Goal: Check status: Check status

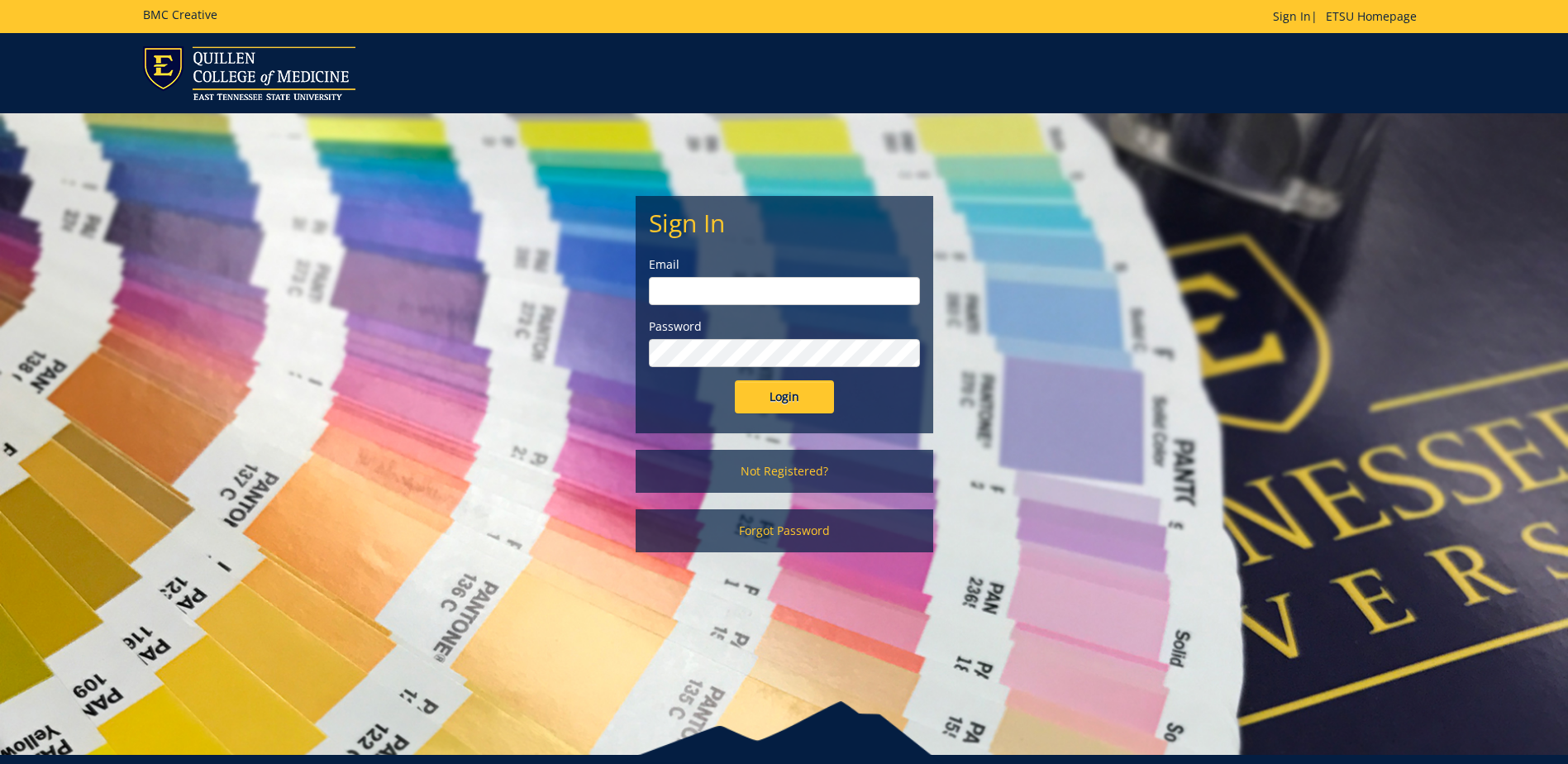
type input "[PERSON_NAME][EMAIL_ADDRESS][DOMAIN_NAME]"
click at [780, 401] on input "Login" at bounding box center [785, 397] width 99 height 33
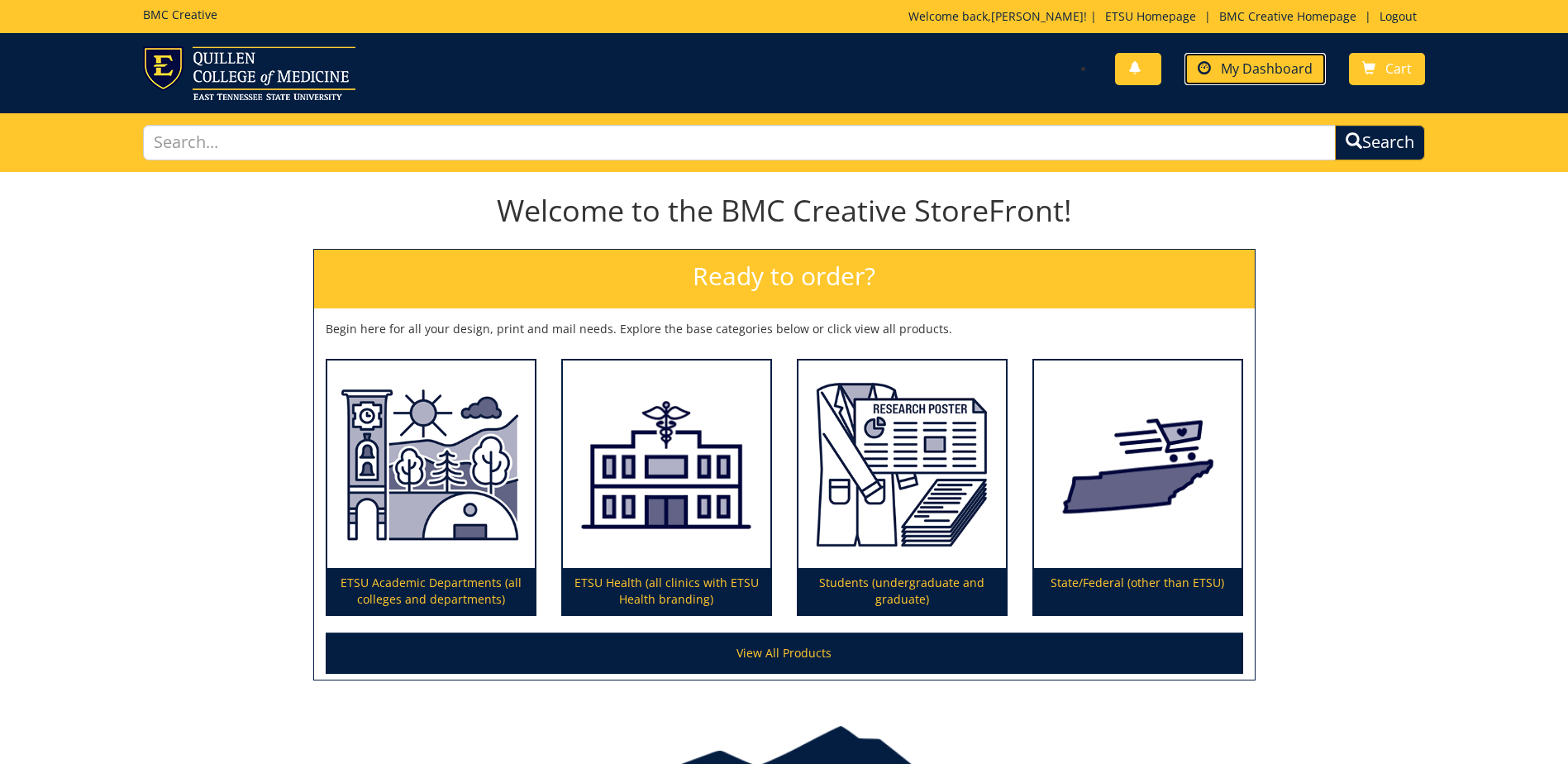
click at [1278, 72] on span "My Dashboard" at bounding box center [1266, 68] width 92 height 18
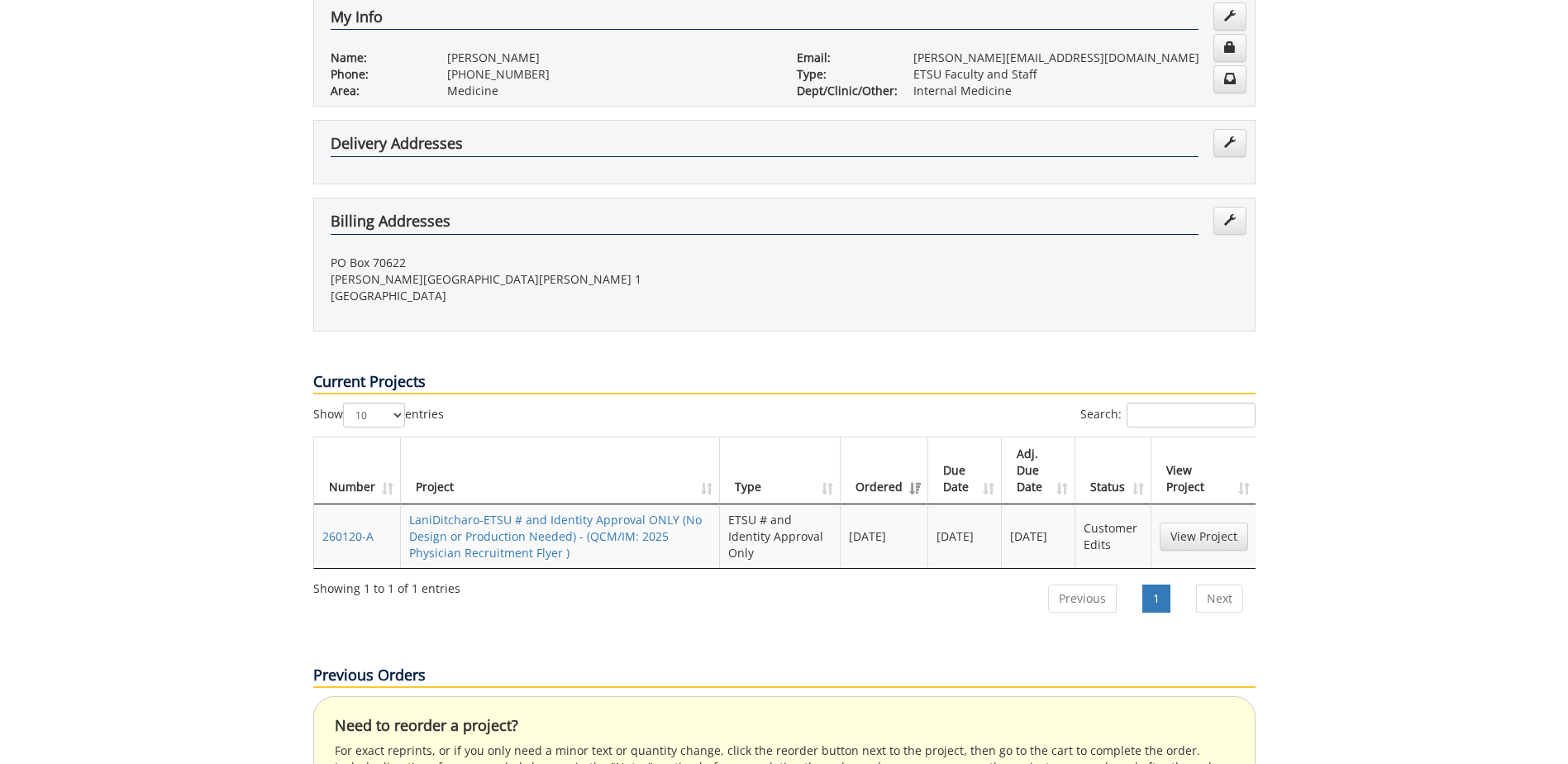
scroll to position [413, 0]
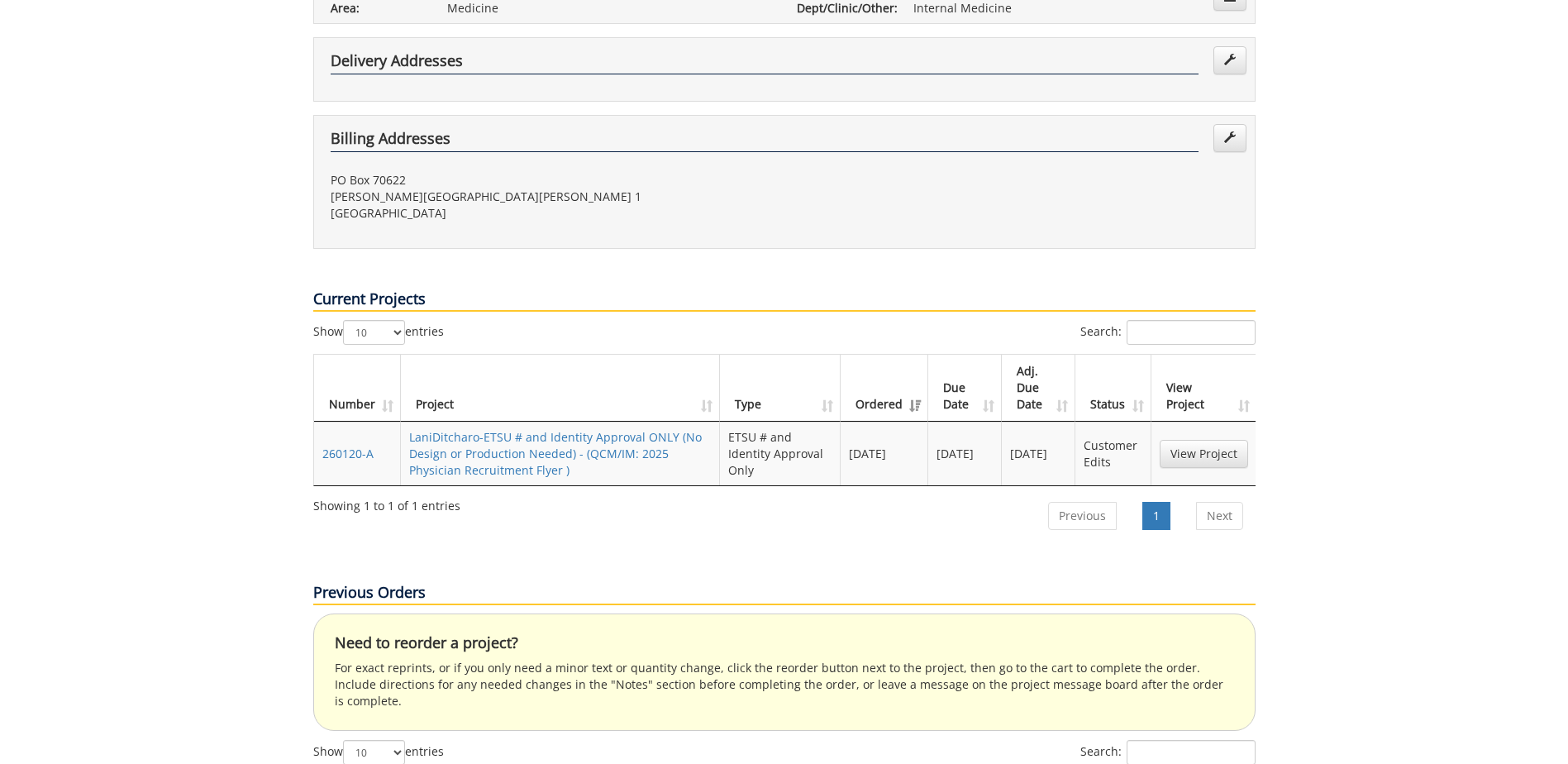
click at [1206, 421] on td "View Project" at bounding box center [1203, 453] width 105 height 64
click at [1211, 440] on link "View Project" at bounding box center [1203, 454] width 88 height 28
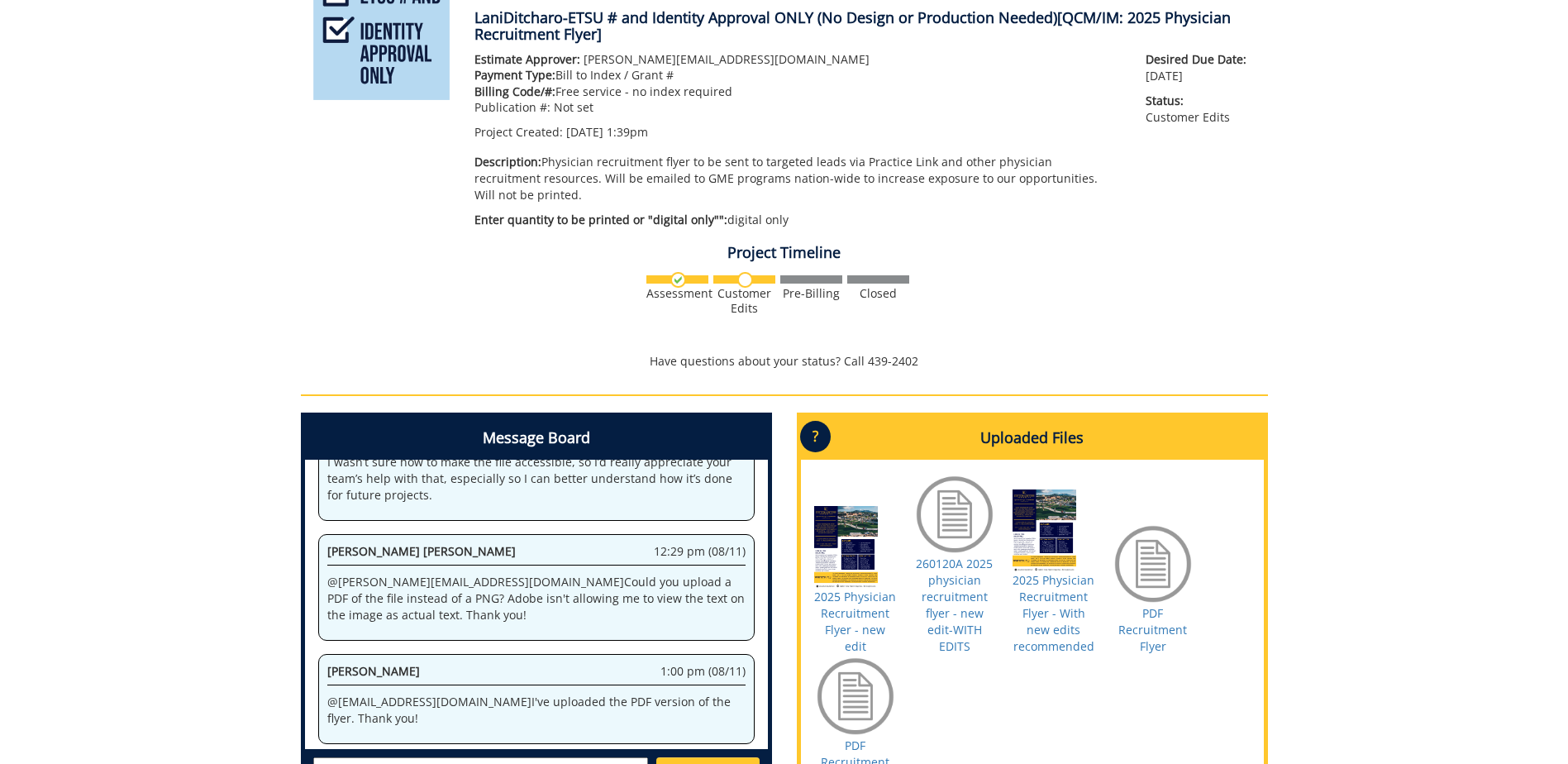
scroll to position [413, 0]
